Goal: Information Seeking & Learning: Learn about a topic

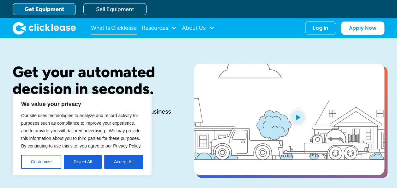
click at [114, 28] on link "What Is Clicklease" at bounding box center [114, 28] width 46 height 13
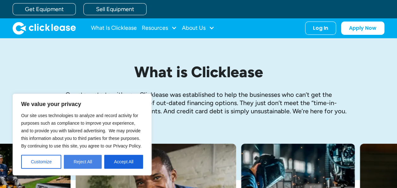
click at [90, 163] on button "Reject All" at bounding box center [83, 162] width 38 height 14
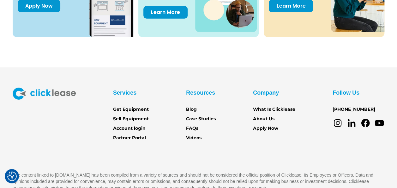
scroll to position [917, 0]
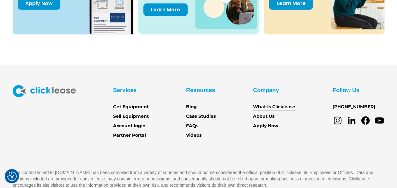
click at [261, 107] on link "What Is Clicklease" at bounding box center [274, 106] width 42 height 7
